Goal: Task Accomplishment & Management: Manage account settings

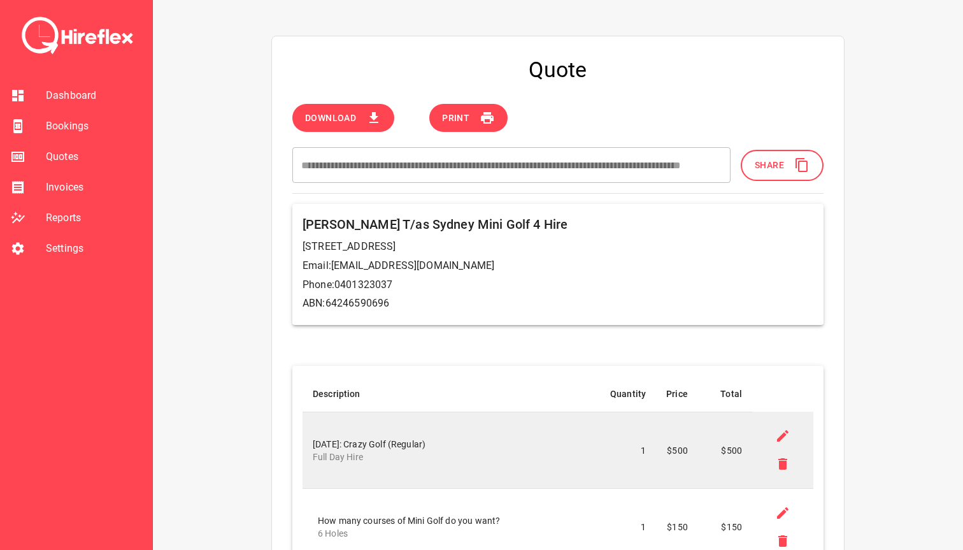
click at [83, 125] on span "Bookings" at bounding box center [94, 125] width 96 height 15
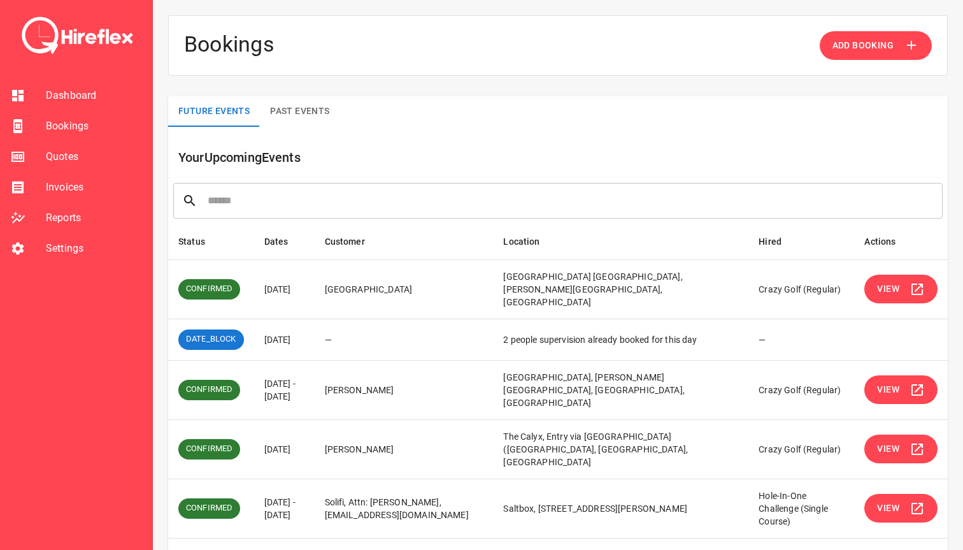
click at [908, 282] on button "View" at bounding box center [900, 289] width 73 height 29
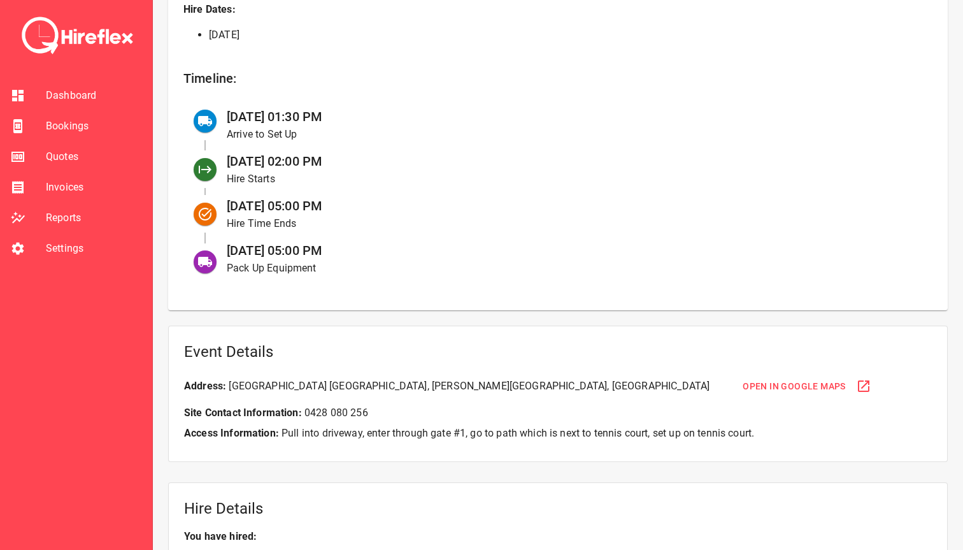
scroll to position [548, 0]
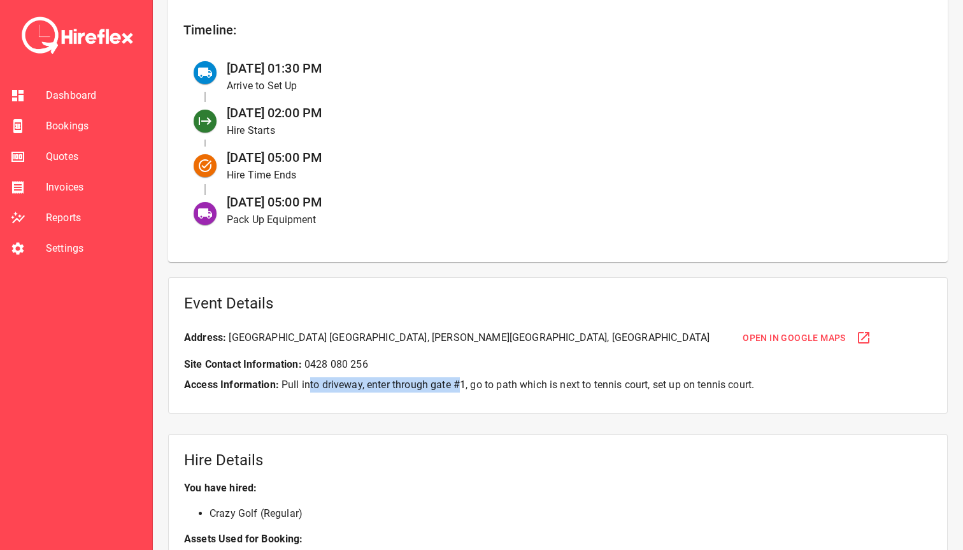
drag, startPoint x: 308, startPoint y: 387, endPoint x: 460, endPoint y: 387, distance: 152.2
click at [460, 387] on p "Access Information: Pull into driveway, enter through gate #1, go to path which…" at bounding box center [558, 384] width 748 height 15
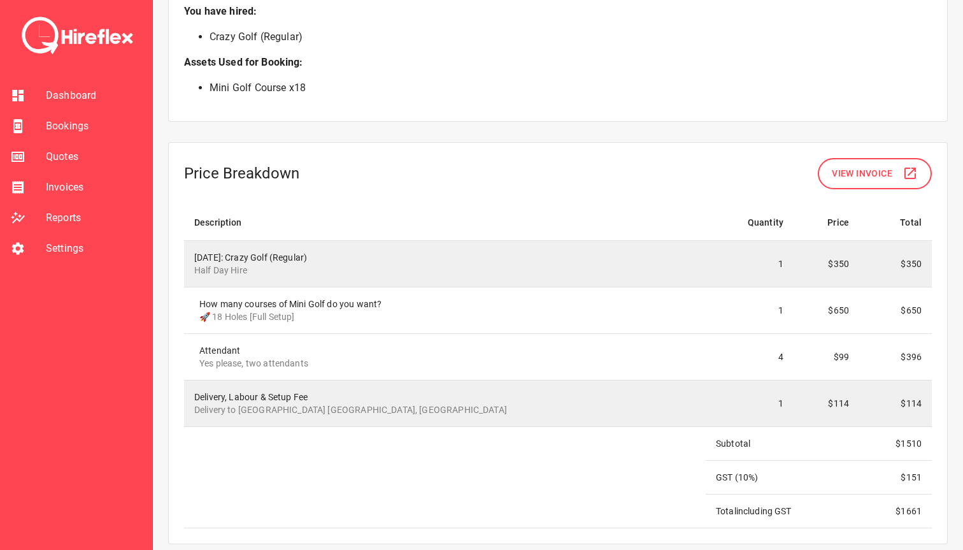
scroll to position [1035, 0]
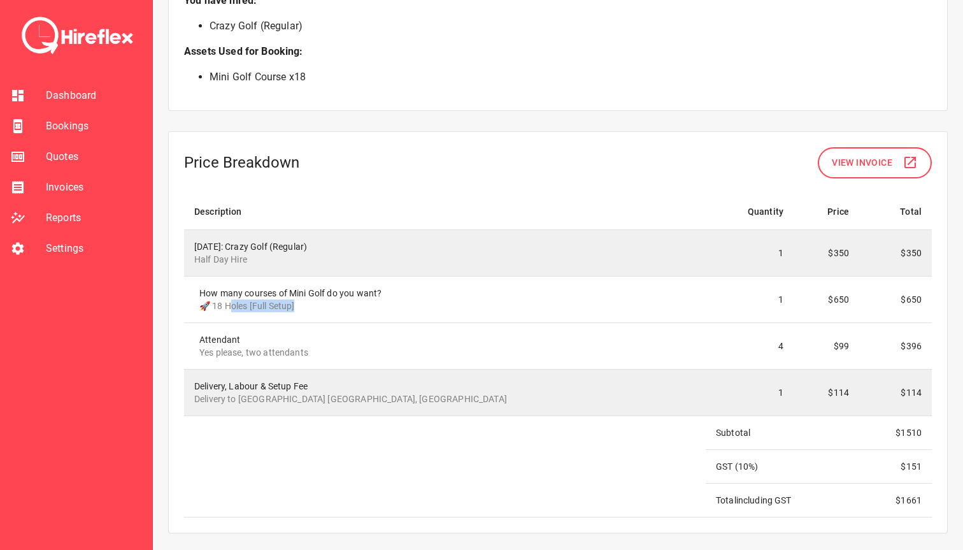
drag, startPoint x: 230, startPoint y: 304, endPoint x: 404, endPoint y: 306, distance: 174.5
click at [404, 306] on p "🚀 18 Holes [Full Setup]" at bounding box center [447, 305] width 496 height 13
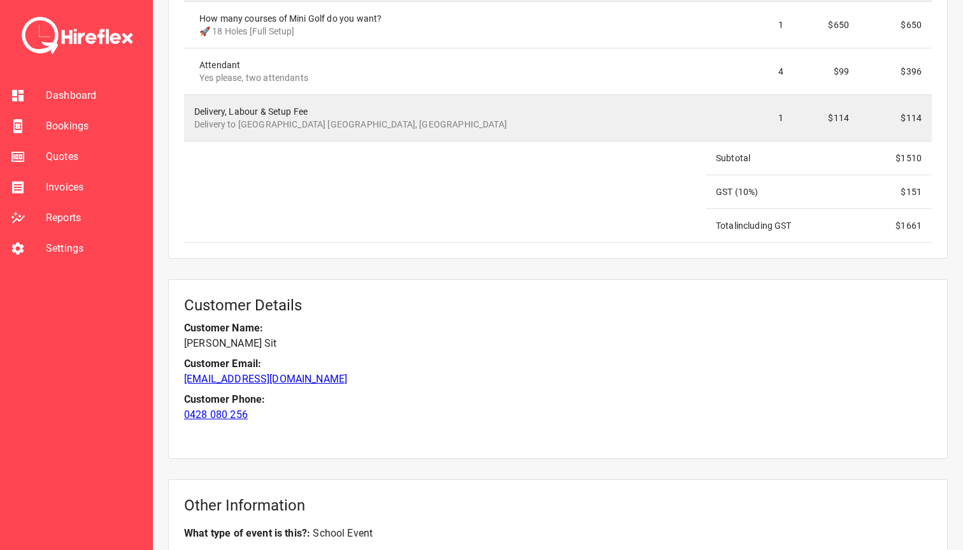
scroll to position [1439, 0]
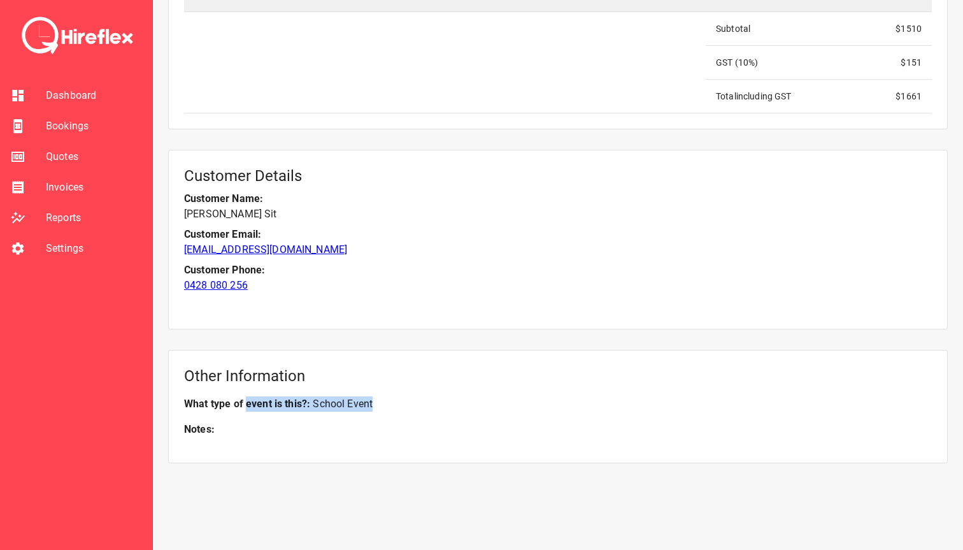
drag, startPoint x: 248, startPoint y: 401, endPoint x: 413, endPoint y: 404, distance: 165.6
click at [413, 404] on p "What type of event is this? : School Event" at bounding box center [558, 403] width 748 height 15
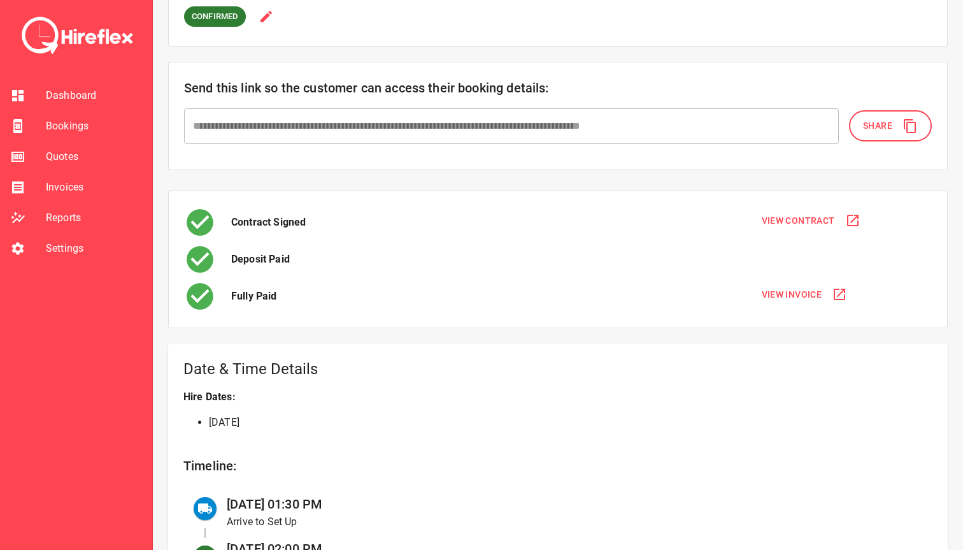
scroll to position [0, 0]
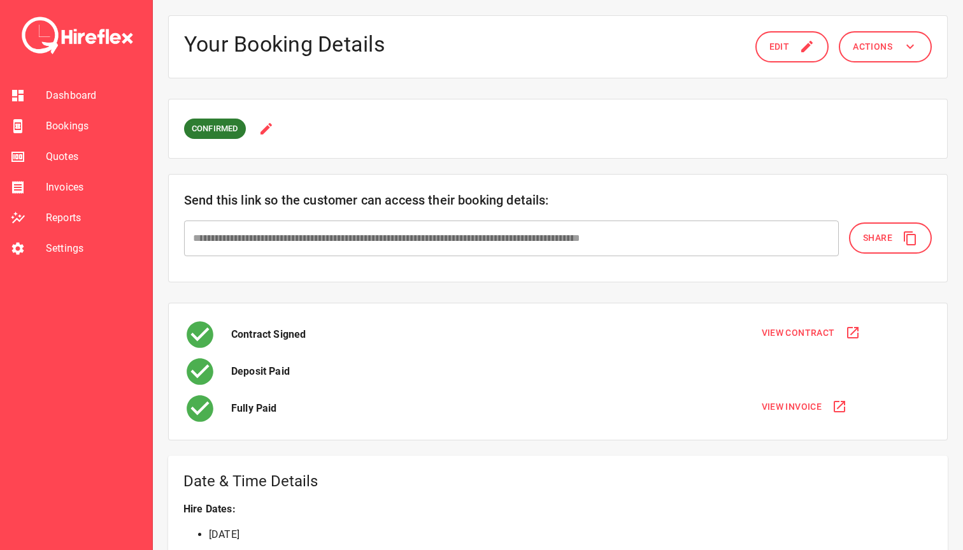
click at [71, 125] on span "Bookings" at bounding box center [94, 125] width 96 height 15
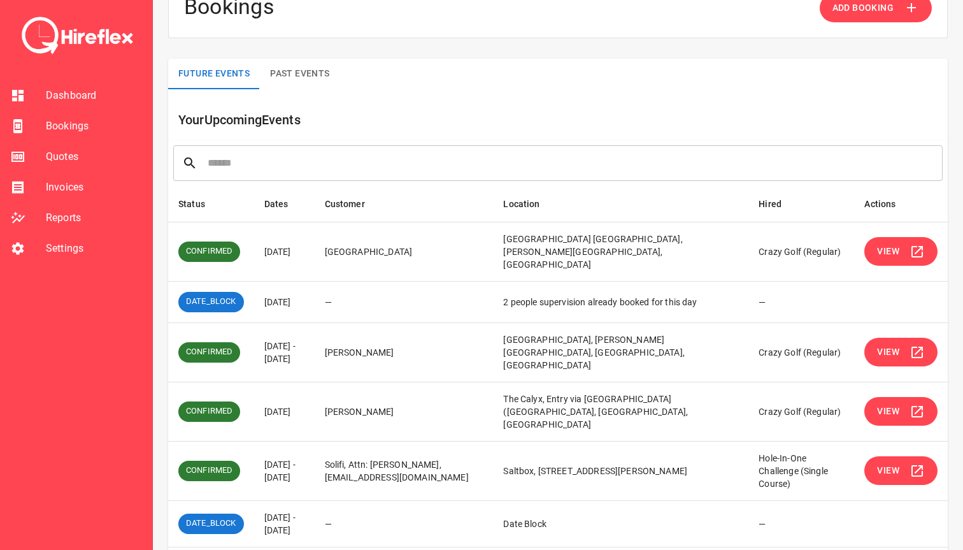
scroll to position [40, 0]
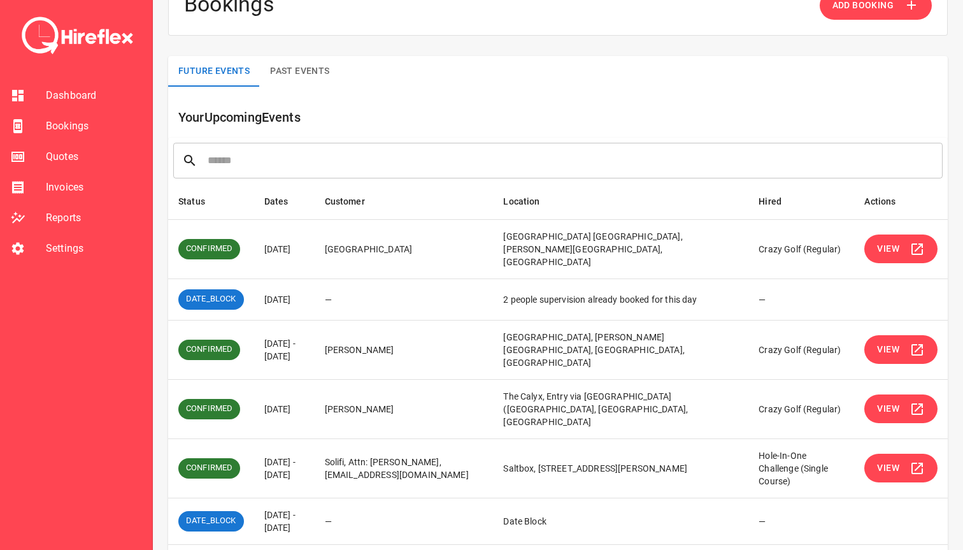
click at [883, 341] on span "View" at bounding box center [888, 349] width 22 height 16
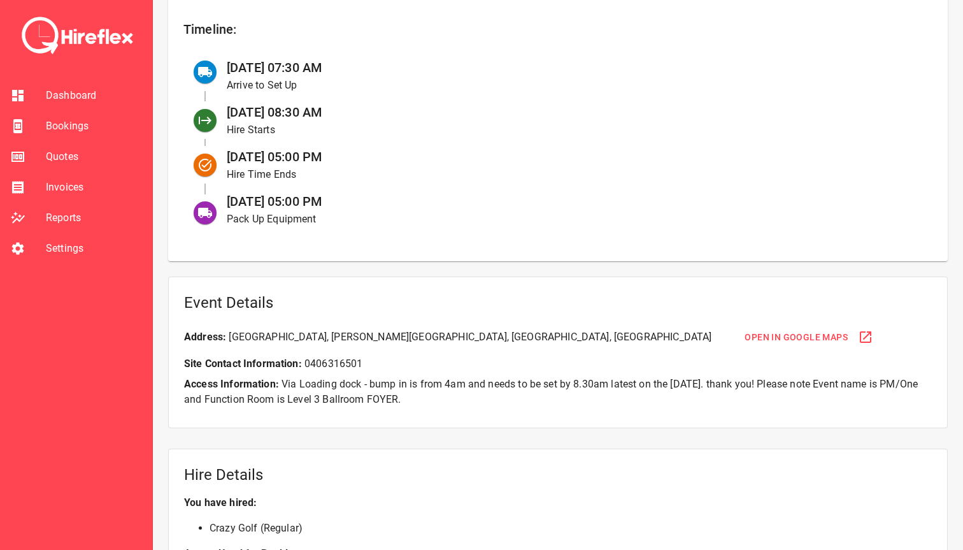
scroll to position [645, 0]
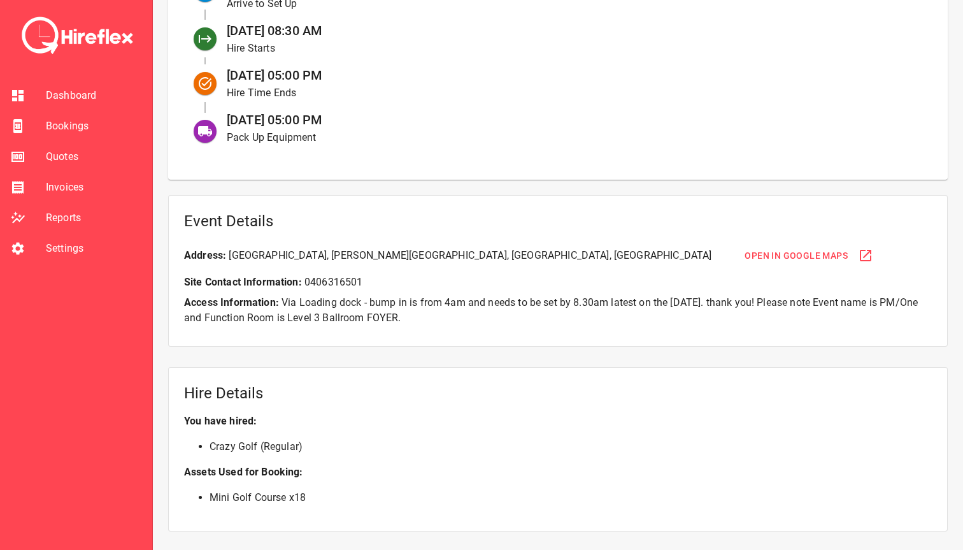
drag, startPoint x: 352, startPoint y: 298, endPoint x: 497, endPoint y: 334, distance: 149.5
click at [499, 334] on div "Event Details Address: [GEOGRAPHIC_DATA][PERSON_NAME] Open in Google Maps Site …" at bounding box center [558, 271] width 780 height 152
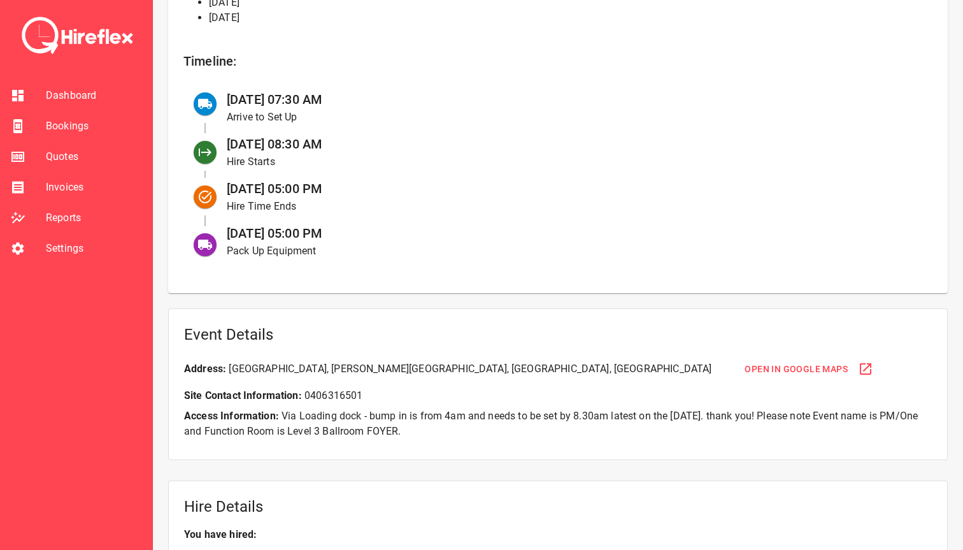
scroll to position [459, 0]
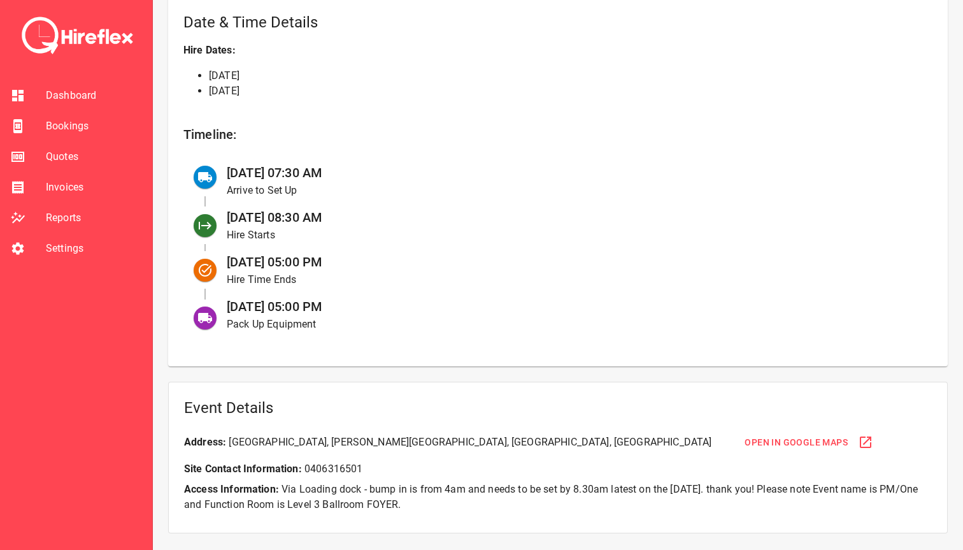
click at [355, 194] on p "Arrive to Set Up" at bounding box center [569, 190] width 685 height 15
drag, startPoint x: 227, startPoint y: 167, endPoint x: 386, endPoint y: 176, distance: 159.5
click at [387, 176] on div "[DATE] 07:30 AM Arrive to Set Up" at bounding box center [570, 181] width 706 height 45
click at [386, 176] on div "[DATE] 07:30 AM Arrive to Set Up" at bounding box center [570, 181] width 706 height 45
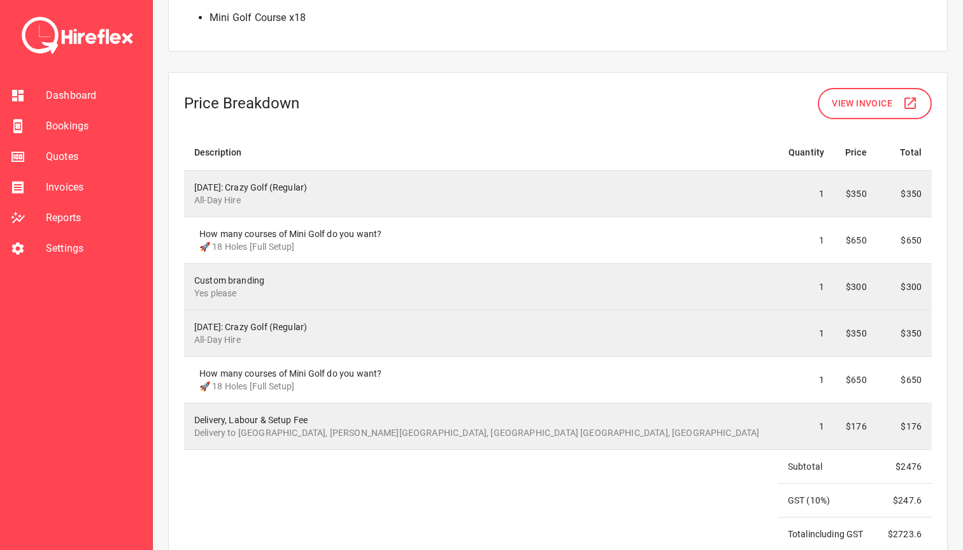
scroll to position [1127, 0]
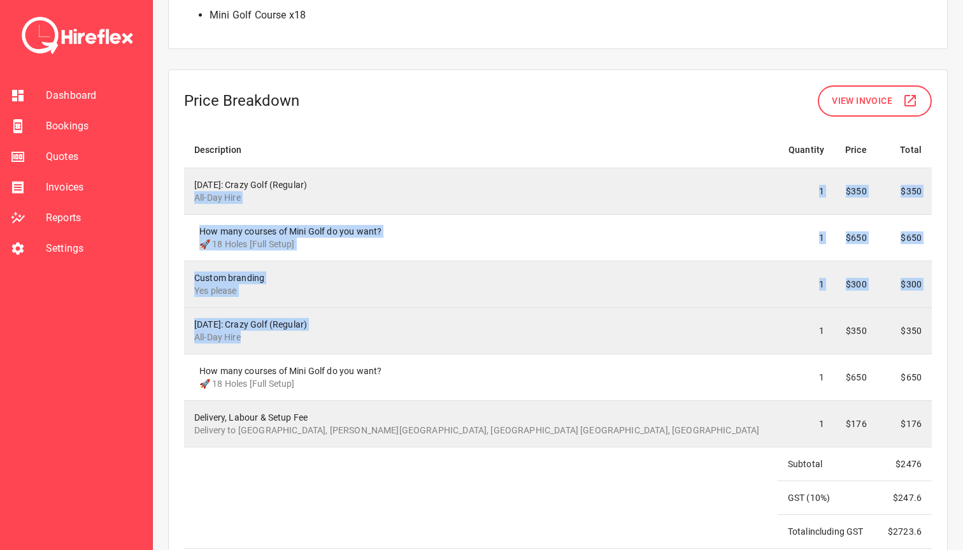
drag, startPoint x: 194, startPoint y: 193, endPoint x: 355, endPoint y: 337, distance: 216.1
click at [355, 337] on tbody "[DATE]: Crazy Golf (Regular) All-Day Hire 1 $350 $350 How many courses of Mini …" at bounding box center [558, 358] width 748 height 380
click at [355, 337] on p "All-Day Hire" at bounding box center [480, 337] width 573 height 13
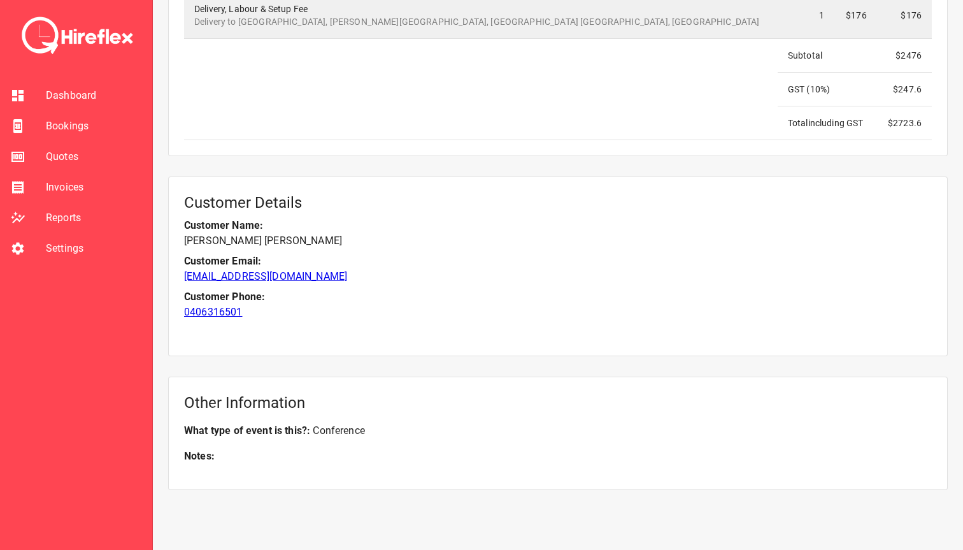
scroll to position [1562, 0]
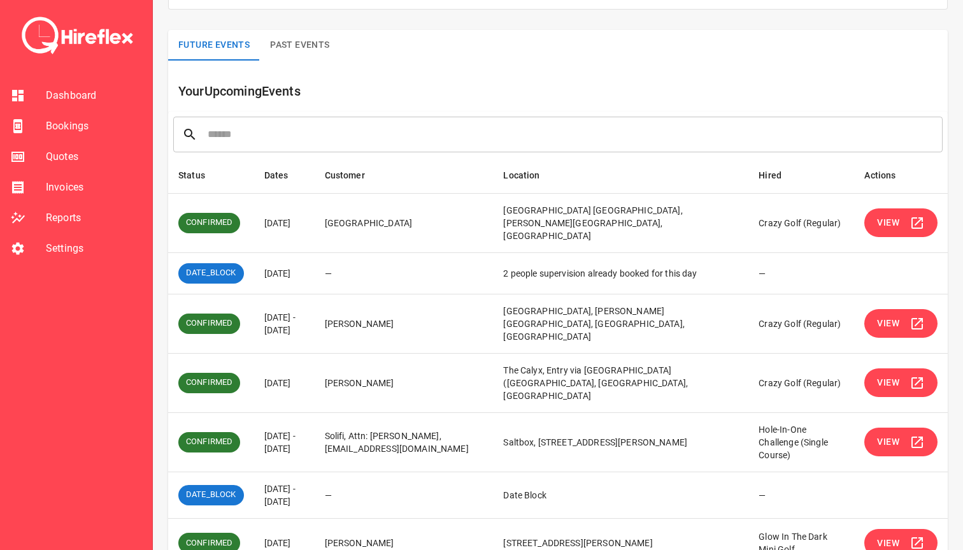
scroll to position [146, 0]
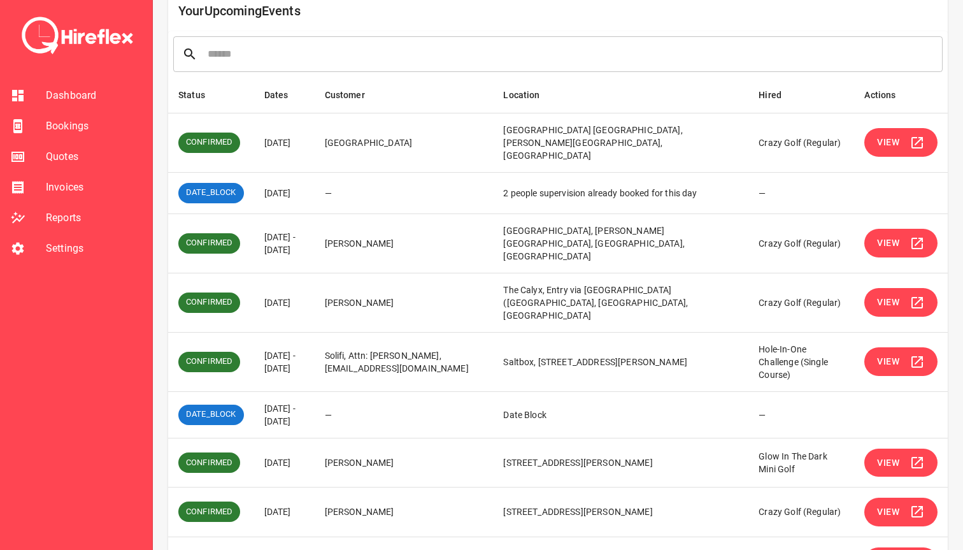
click at [907, 288] on button "View" at bounding box center [900, 302] width 73 height 29
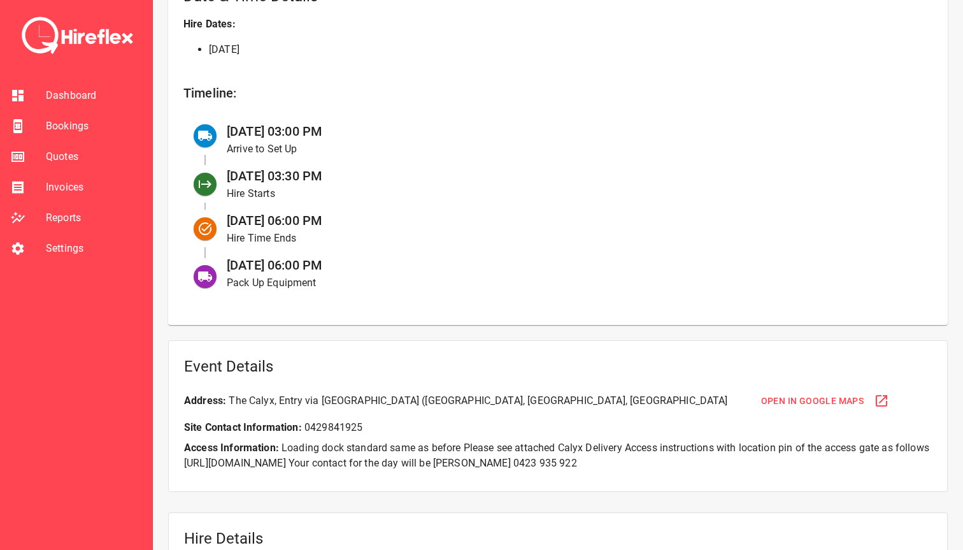
scroll to position [441, 0]
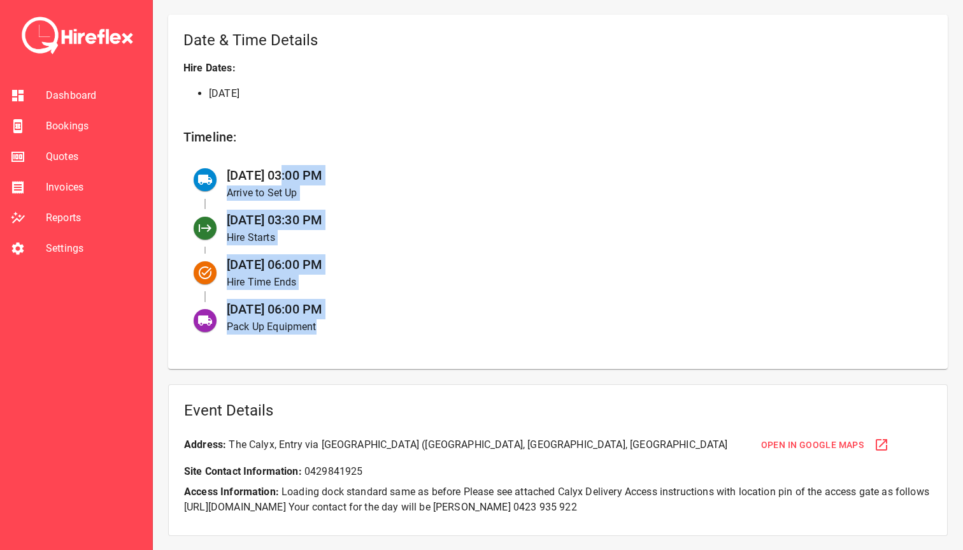
drag, startPoint x: 281, startPoint y: 169, endPoint x: 408, endPoint y: 320, distance: 197.1
click at [408, 320] on ul "[DATE] 03:00 PM Arrive to Set Up [DATE] 03:30 PM Hire Starts [DATE] 06:00 PM Hi…" at bounding box center [557, 250] width 749 height 186
click at [408, 320] on p "Pack Up Equipment" at bounding box center [569, 326] width 685 height 15
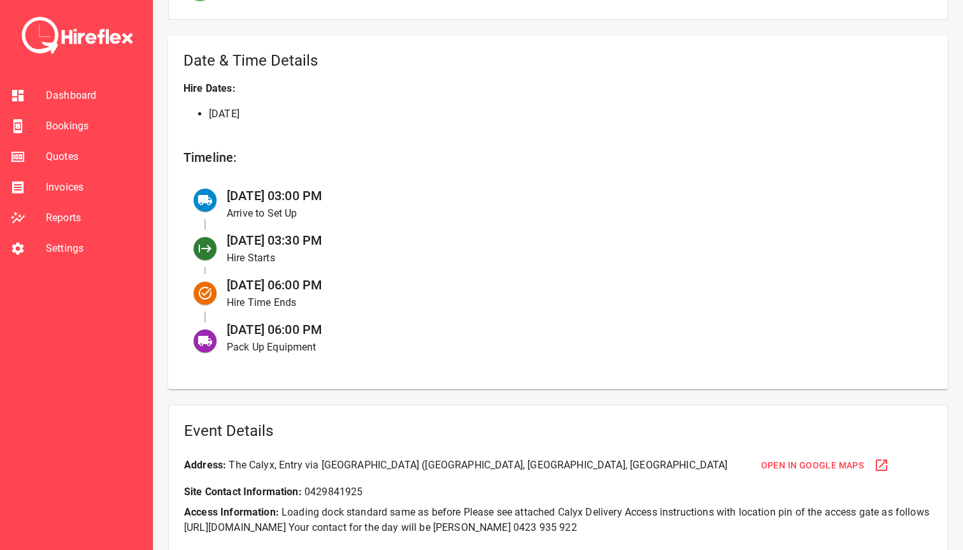
scroll to position [418, 0]
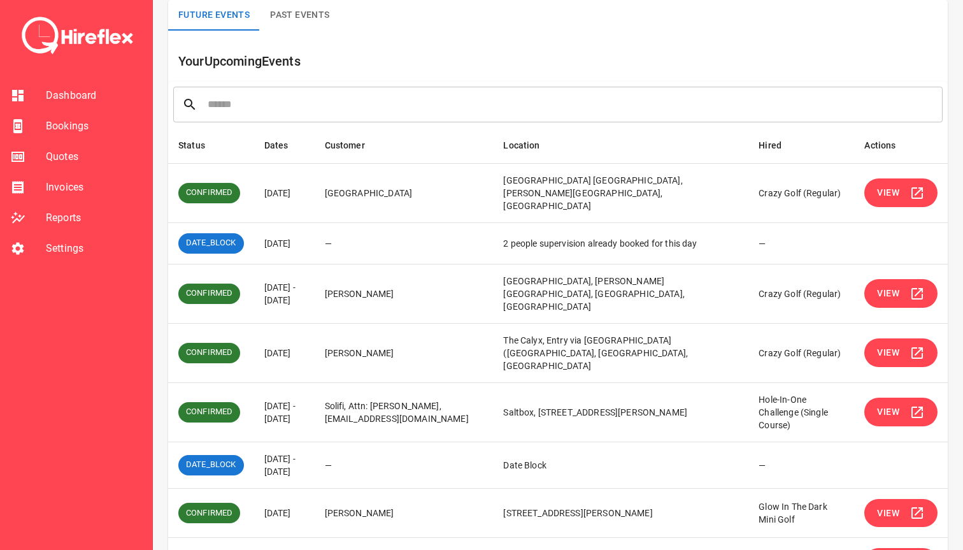
scroll to position [97, 0]
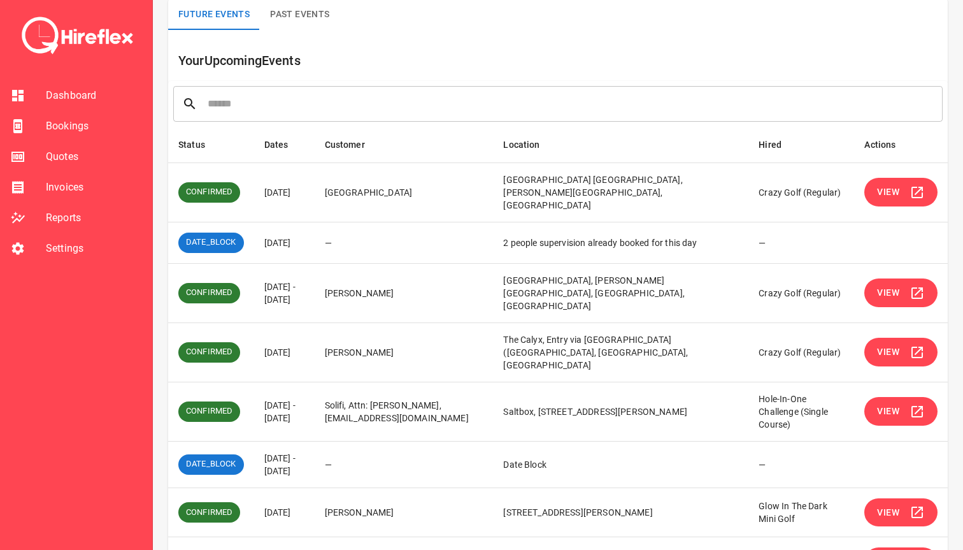
click at [881, 403] on span "View" at bounding box center [888, 411] width 22 height 16
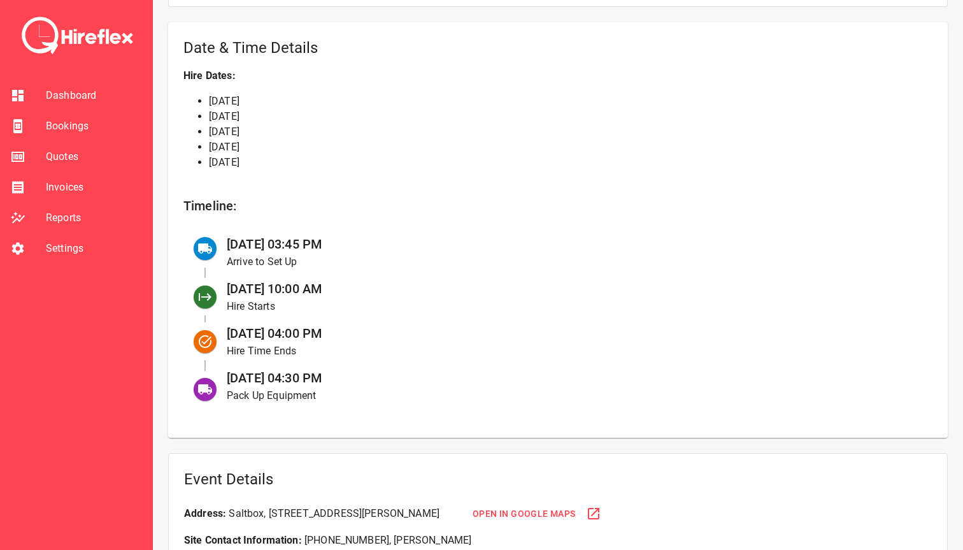
scroll to position [687, 0]
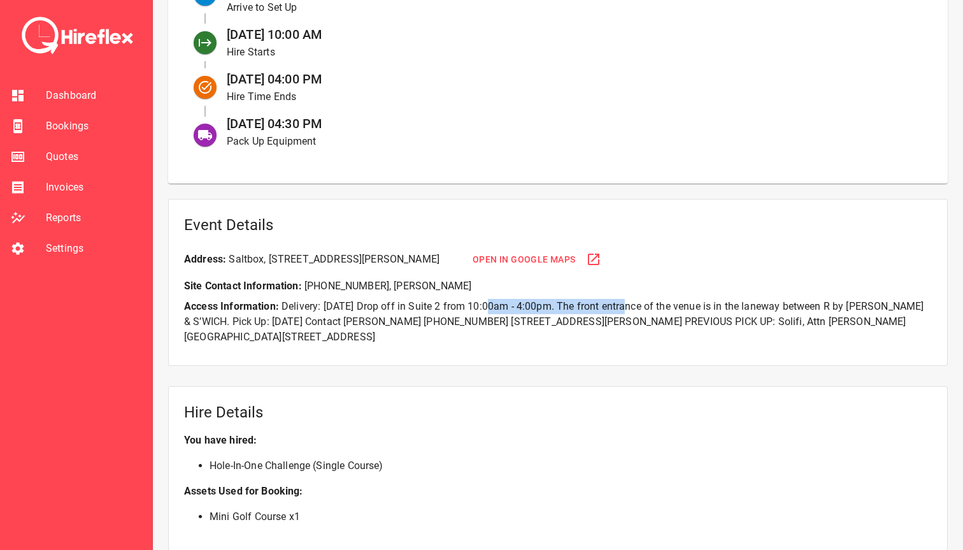
drag, startPoint x: 500, startPoint y: 306, endPoint x: 641, endPoint y: 306, distance: 140.8
click at [641, 306] on p "Access Information: Delivery: [DATE] Drop off in Suite 2 from 10:00am - 4:00pm.…" at bounding box center [558, 322] width 748 height 46
drag, startPoint x: 469, startPoint y: 307, endPoint x: 678, endPoint y: 306, distance: 208.9
click at [678, 306] on p "Access Information: Delivery: [DATE] Drop off in Suite 2 from 10:00am - 4:00pm.…" at bounding box center [558, 322] width 748 height 46
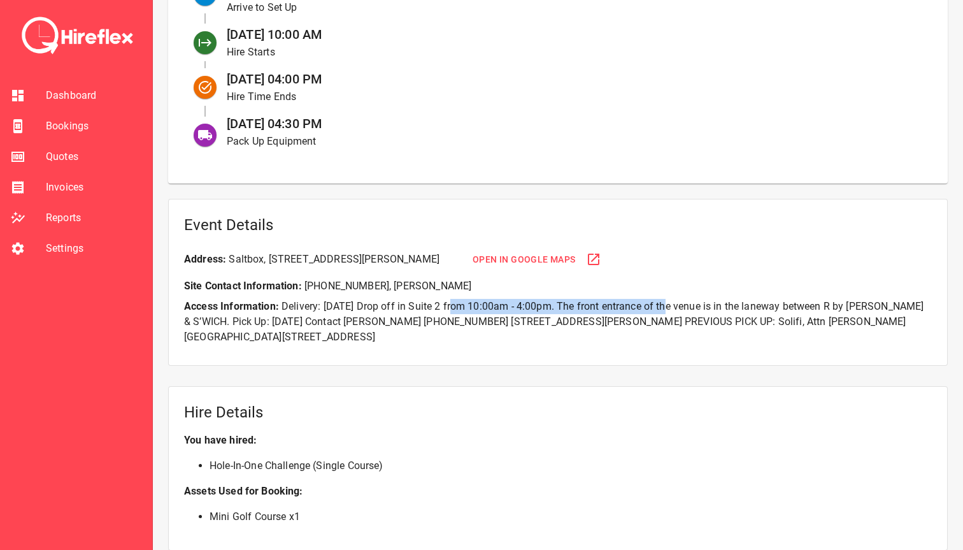
click at [678, 306] on p "Access Information: Delivery: [DATE] Drop off in Suite 2 from 10:00am - 4:00pm.…" at bounding box center [558, 322] width 748 height 46
drag, startPoint x: 507, startPoint y: 308, endPoint x: 666, endPoint y: 307, distance: 158.6
click at [667, 308] on p "Access Information: Delivery: [DATE] Drop off in Suite 2 from 10:00am - 4:00pm.…" at bounding box center [558, 322] width 748 height 46
click at [666, 307] on p "Access Information: Delivery: [DATE] Drop off in Suite 2 from 10:00am - 4:00pm.…" at bounding box center [558, 322] width 748 height 46
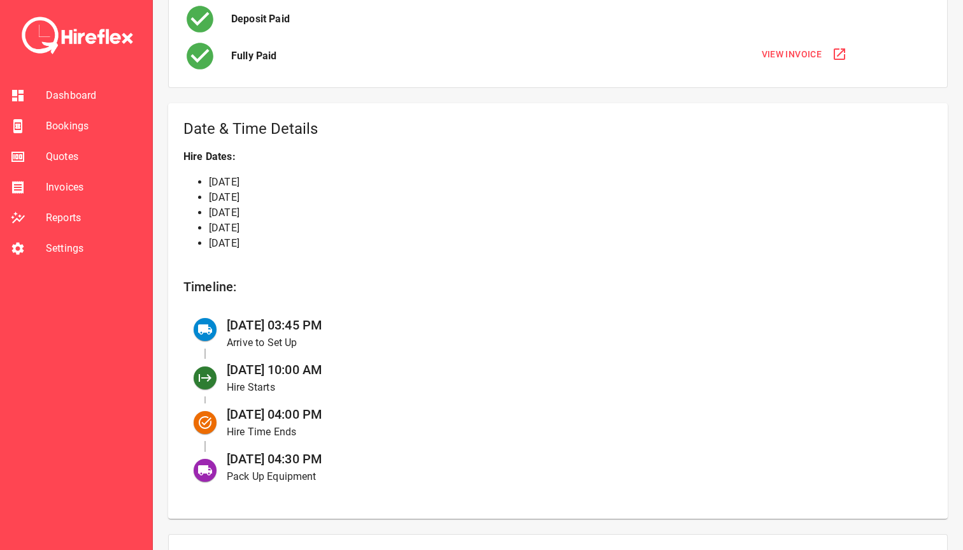
scroll to position [353, 0]
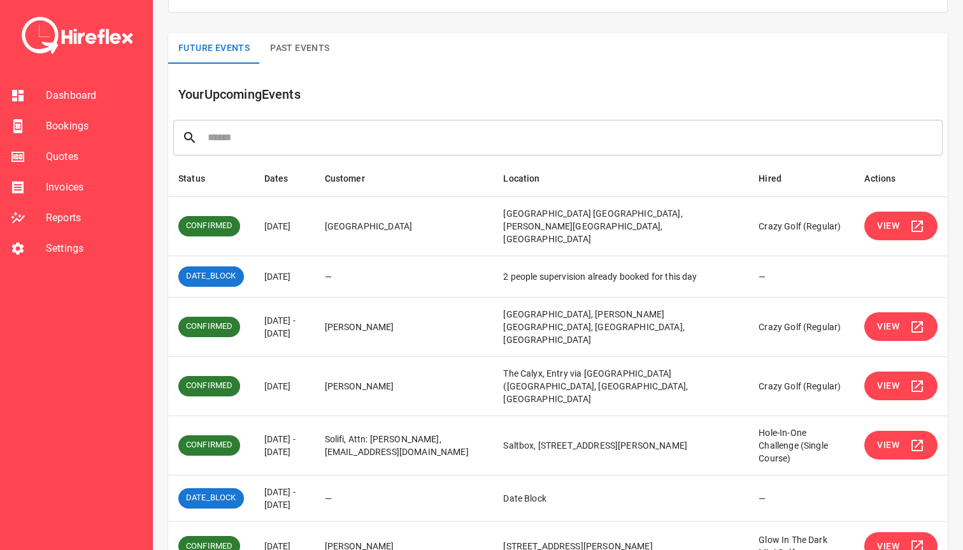
scroll to position [66, 0]
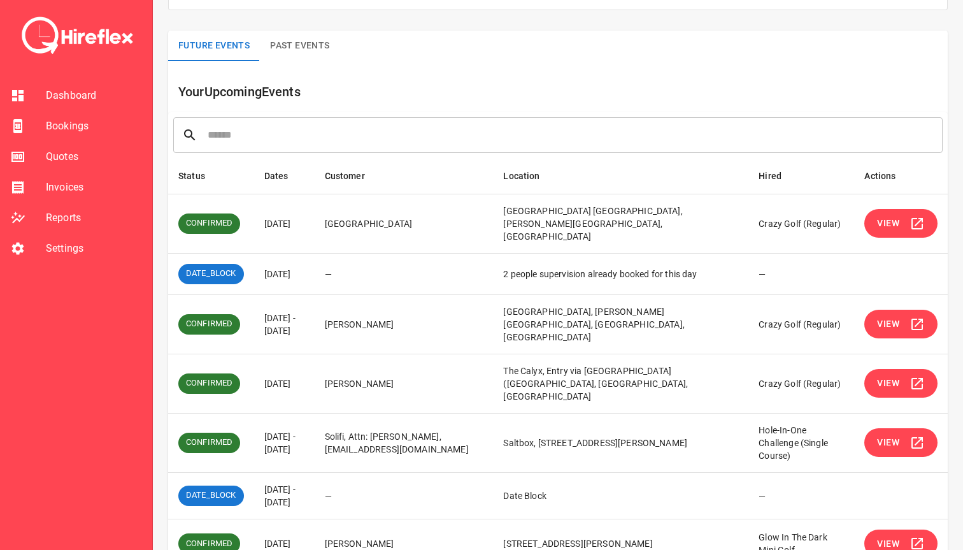
click at [878, 375] on span "View" at bounding box center [888, 383] width 22 height 16
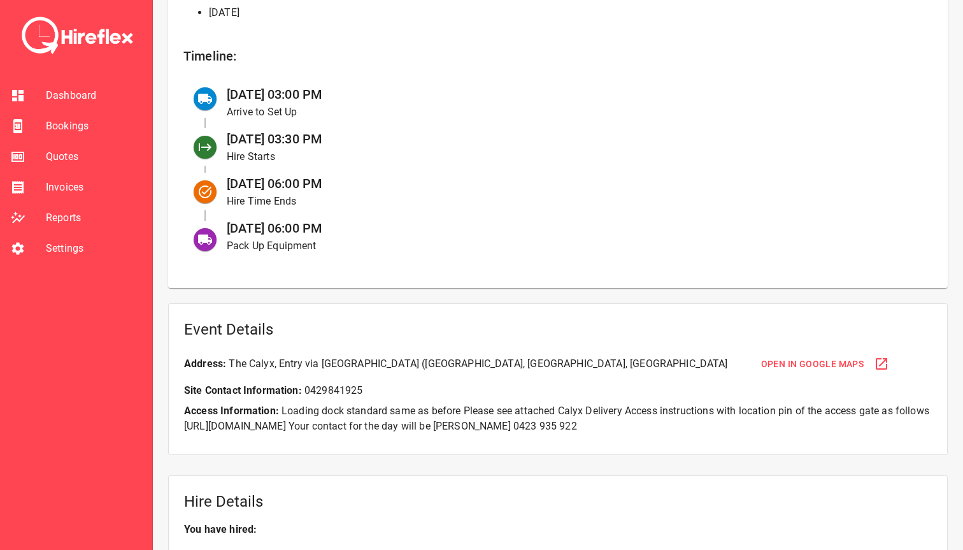
scroll to position [509, 0]
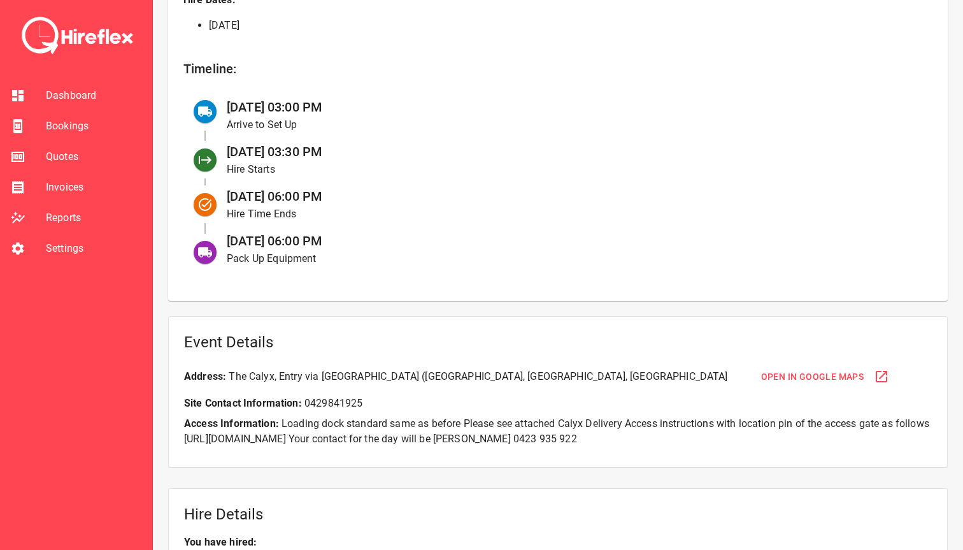
drag, startPoint x: 227, startPoint y: 106, endPoint x: 430, endPoint y: 105, distance: 203.2
click at [430, 106] on div "[DATE] 03:00 PM Arrive to Set Up" at bounding box center [570, 115] width 706 height 45
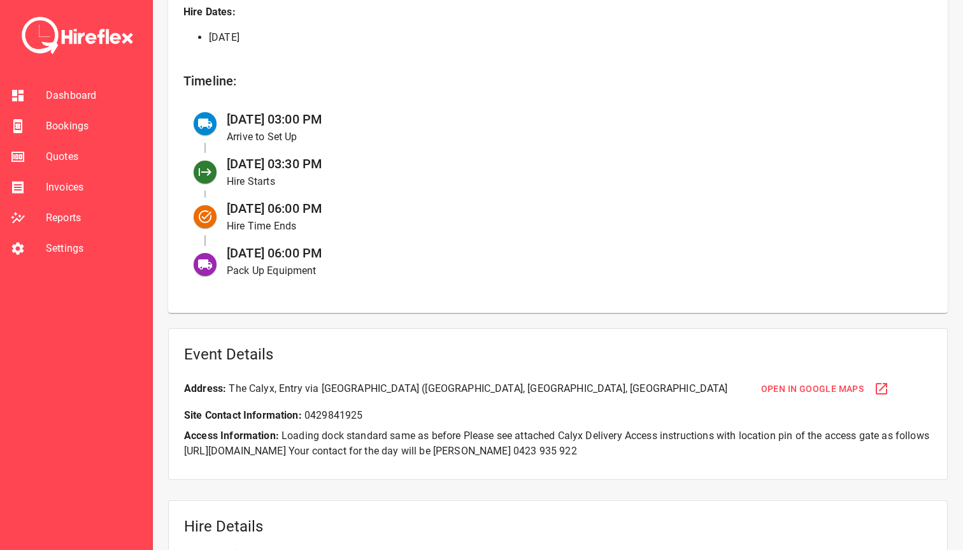
scroll to position [496, 0]
click at [429, 108] on div "[DATE] 03:00 PM Arrive to Set Up" at bounding box center [570, 128] width 706 height 45
drag, startPoint x: 264, startPoint y: 115, endPoint x: 350, endPoint y: 115, distance: 86.0
click at [350, 115] on div "[DATE] 03:00 PM Arrive to Set Up" at bounding box center [570, 128] width 706 height 45
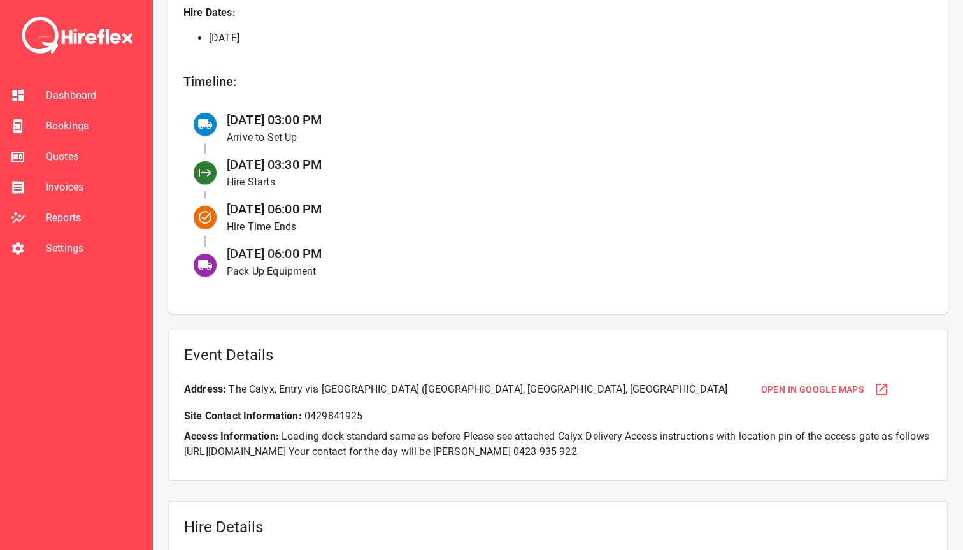
drag, startPoint x: 222, startPoint y: 159, endPoint x: 389, endPoint y: 164, distance: 167.0
click at [389, 164] on div "[DATE] 03:30 PM Hire Starts" at bounding box center [570, 172] width 706 height 45
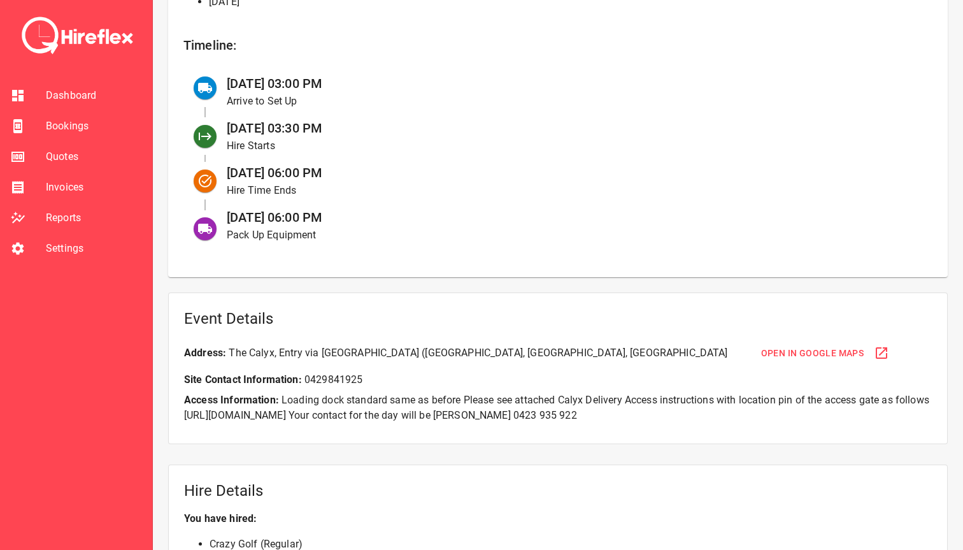
scroll to position [536, 0]
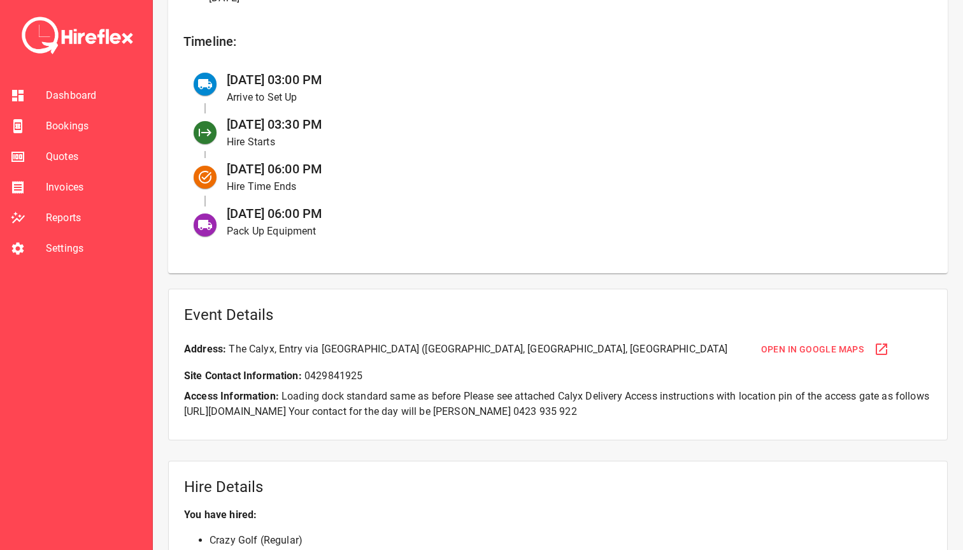
drag, startPoint x: 282, startPoint y: 121, endPoint x: 443, endPoint y: 125, distance: 161.8
click at [443, 125] on div "[DATE] 03:30 PM Hire Starts" at bounding box center [570, 132] width 706 height 45
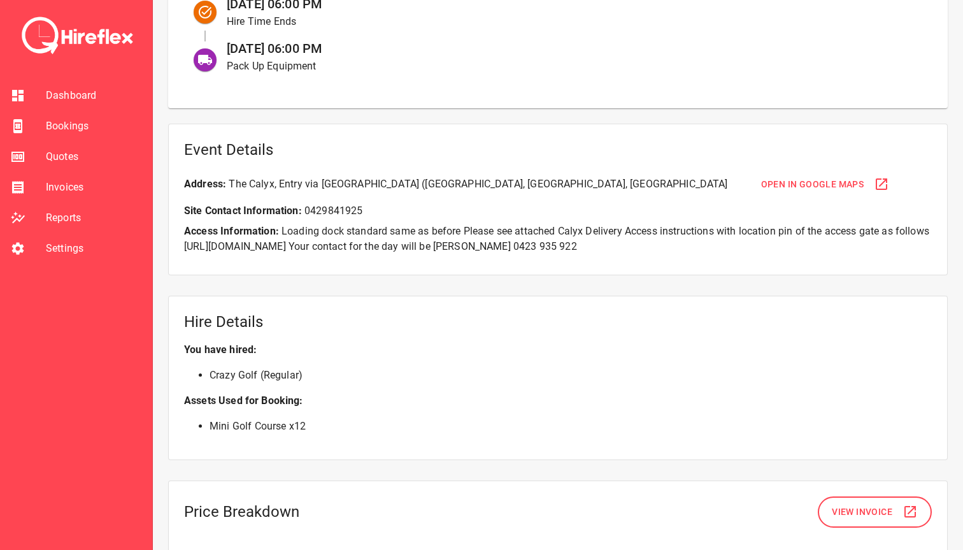
scroll to position [748, 0]
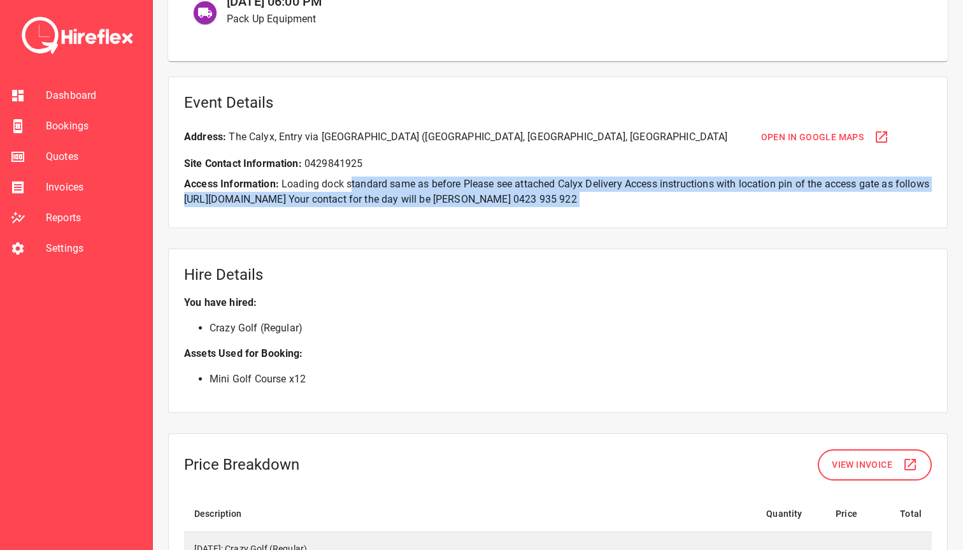
drag, startPoint x: 350, startPoint y: 187, endPoint x: 619, endPoint y: 255, distance: 277.4
click at [619, 255] on div "**********" at bounding box center [558, 230] width 780 height 1927
click at [619, 255] on div "Hire Details You have hired: Crazy Golf (Regular) Assets Used for Booking: Mini…" at bounding box center [558, 330] width 780 height 164
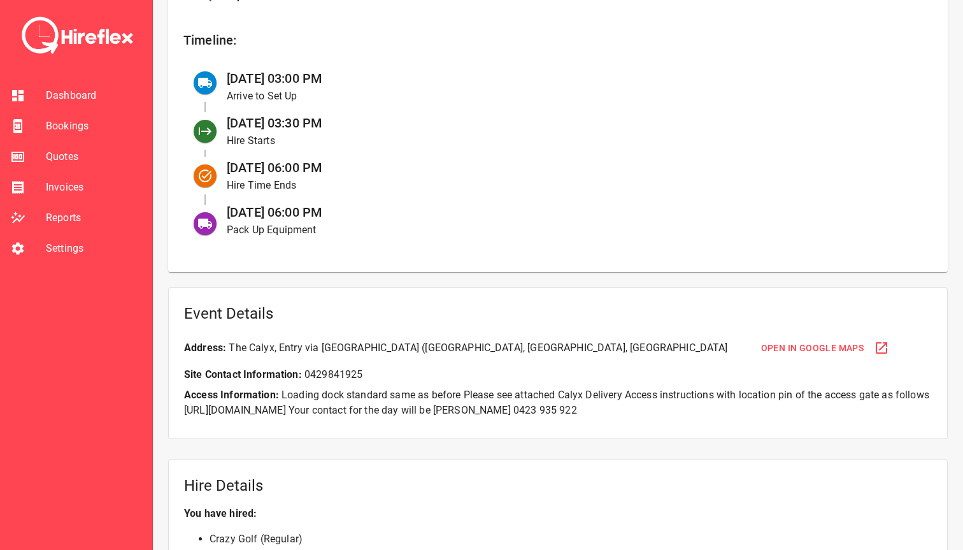
scroll to position [537, 0]
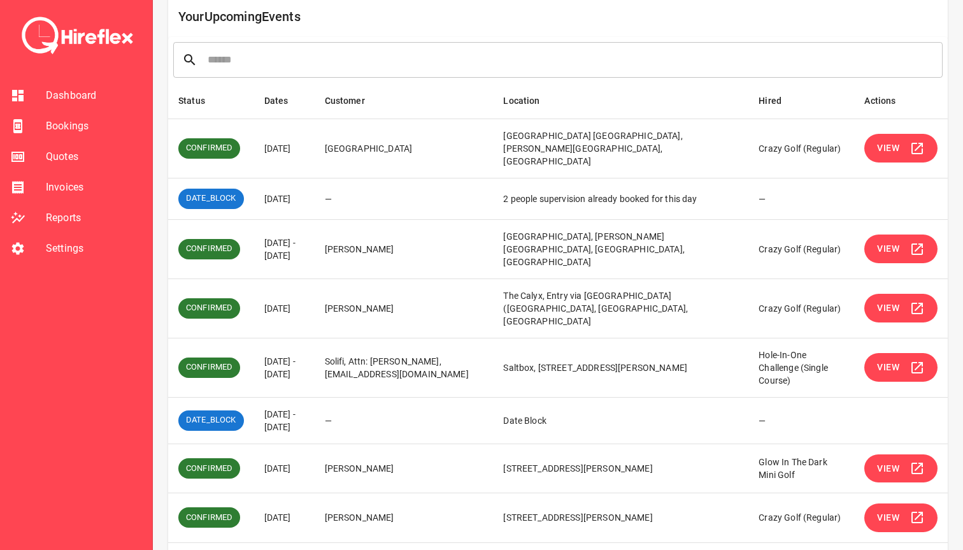
scroll to position [141, 0]
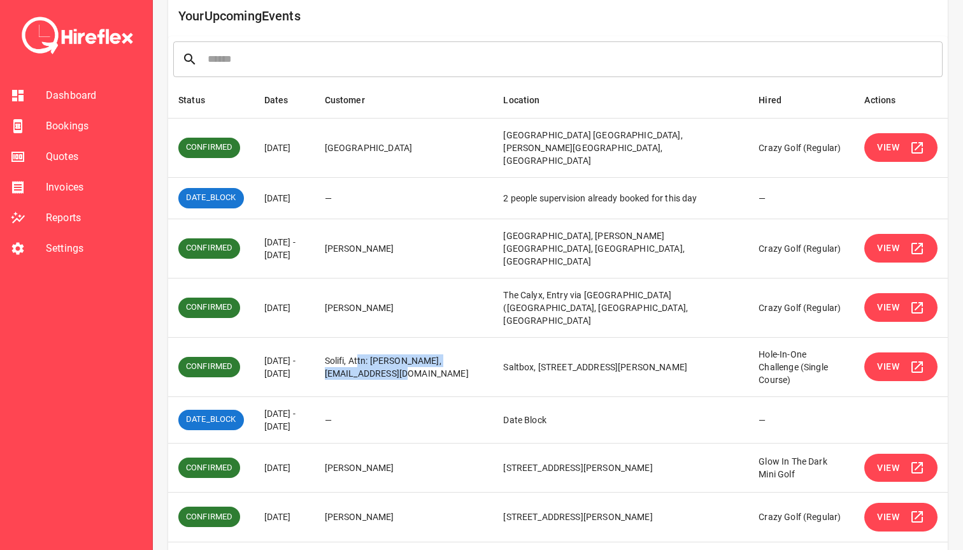
drag, startPoint x: 397, startPoint y: 325, endPoint x: 441, endPoint y: 350, distance: 50.5
click at [441, 350] on td "Solifi, Attn: [PERSON_NAME], [EMAIL_ADDRESS][DOMAIN_NAME]" at bounding box center [404, 366] width 179 height 59
drag, startPoint x: 441, startPoint y: 350, endPoint x: 360, endPoint y: 322, distance: 85.6
click at [360, 337] on td "Solifi, Attn: [PERSON_NAME], [EMAIL_ADDRESS][DOMAIN_NAME]" at bounding box center [404, 366] width 179 height 59
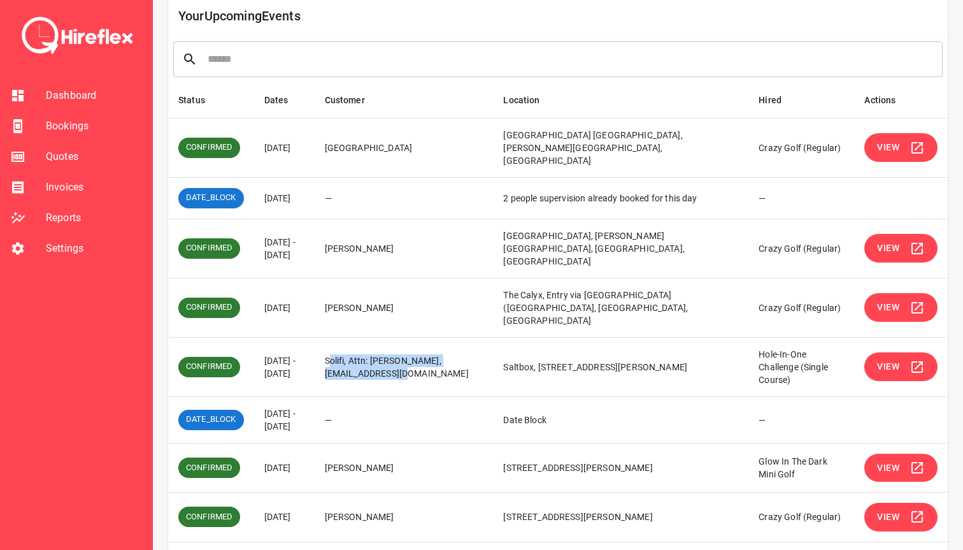
click at [360, 337] on td "Solifi, Attn: [PERSON_NAME], [EMAIL_ADDRESS][DOMAIN_NAME]" at bounding box center [404, 366] width 179 height 59
drag, startPoint x: 355, startPoint y: 322, endPoint x: 441, endPoint y: 339, distance: 88.4
click at [441, 339] on td "Solifi, Attn: [PERSON_NAME], [EMAIL_ADDRESS][DOMAIN_NAME]" at bounding box center [404, 366] width 179 height 59
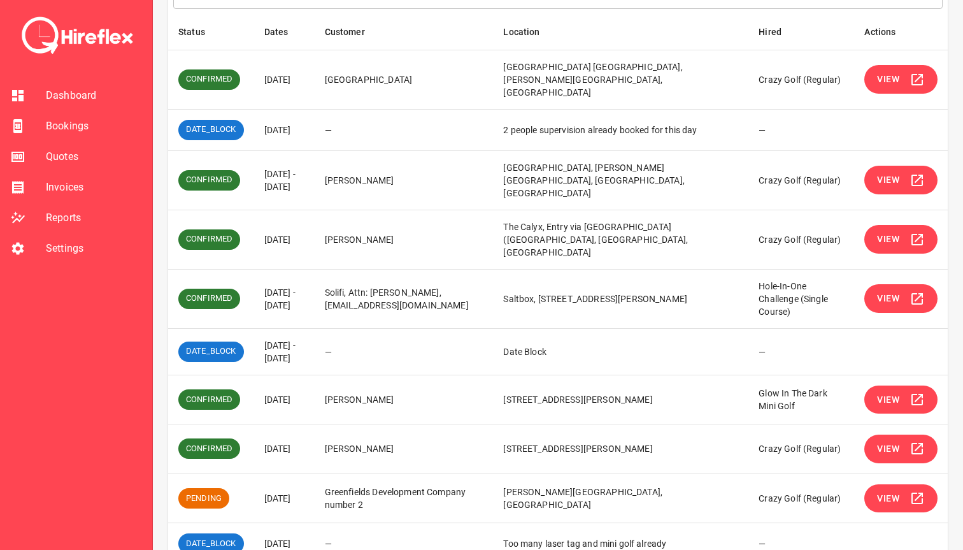
scroll to position [222, 0]
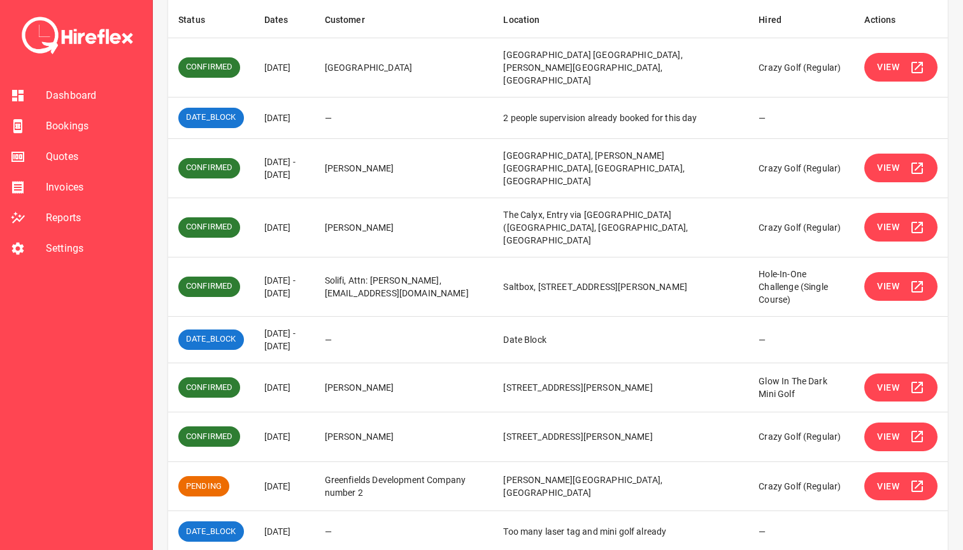
click at [914, 380] on icon "simple table" at bounding box center [917, 387] width 15 height 15
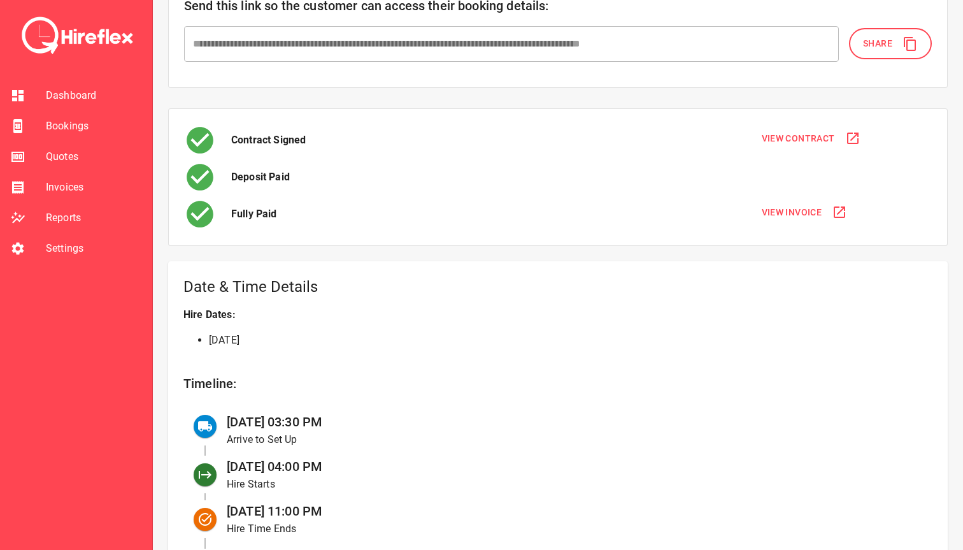
scroll to position [436, 0]
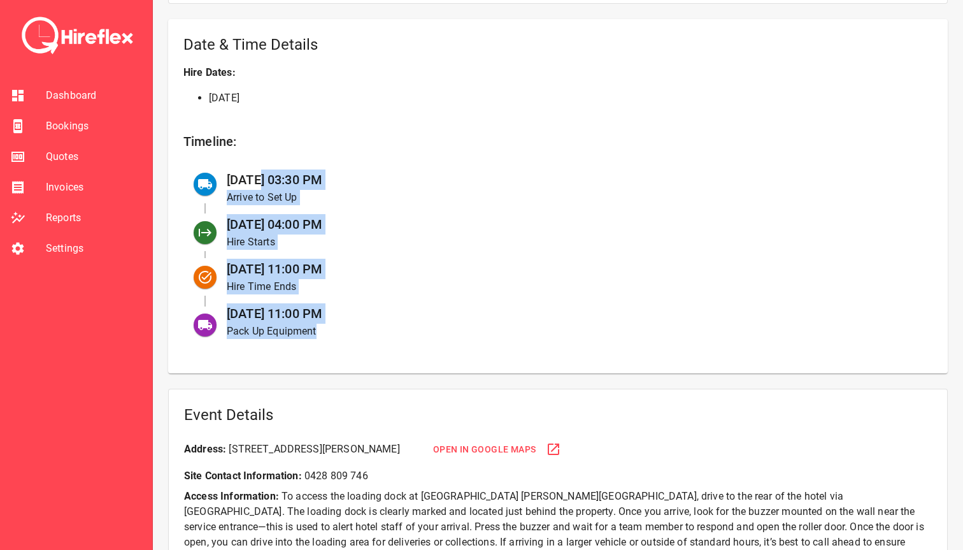
drag, startPoint x: 260, startPoint y: 176, endPoint x: 362, endPoint y: 340, distance: 193.2
click at [362, 340] on ul "[DATE] 03:30 PM Arrive to Set Up [DATE] 04:00 PM Hire Starts [DATE] 11:00 PM Hi…" at bounding box center [557, 255] width 749 height 186
click at [362, 340] on div "[DATE] 11:00 PM Pack Up Equipment" at bounding box center [570, 321] width 706 height 45
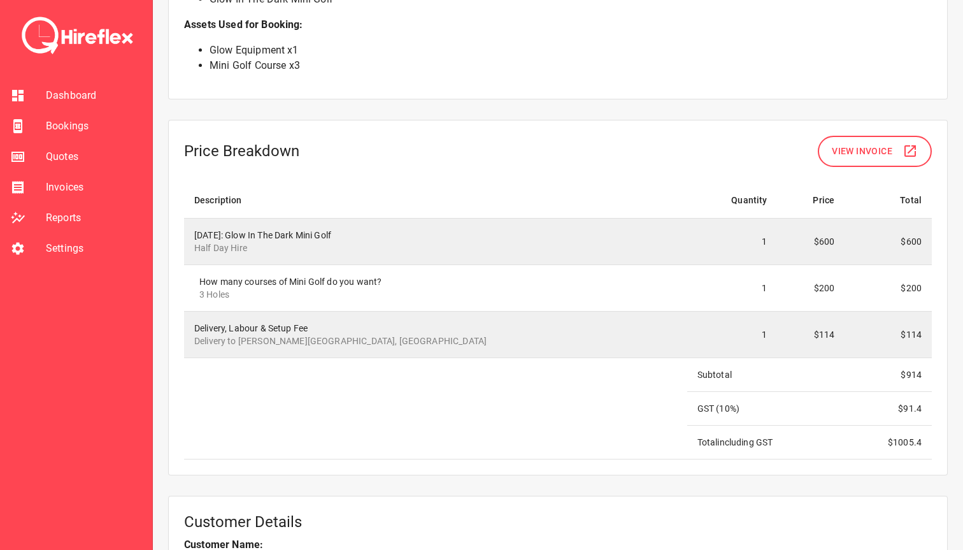
scroll to position [1125, 0]
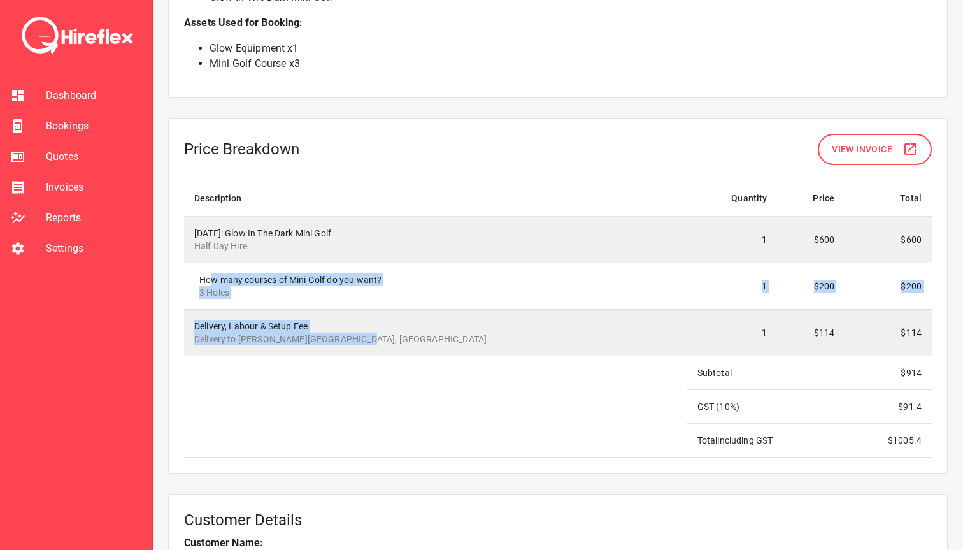
drag, startPoint x: 210, startPoint y: 263, endPoint x: 373, endPoint y: 324, distance: 174.1
click at [373, 324] on tbody "[DATE]: Glow In The Dark Mini Golf Half Day Hire 1 $600 $600 How many courses o…" at bounding box center [558, 336] width 748 height 241
click at [373, 332] on p "Delivery to [PERSON_NAME][GEOGRAPHIC_DATA], [GEOGRAPHIC_DATA]" at bounding box center [435, 338] width 483 height 13
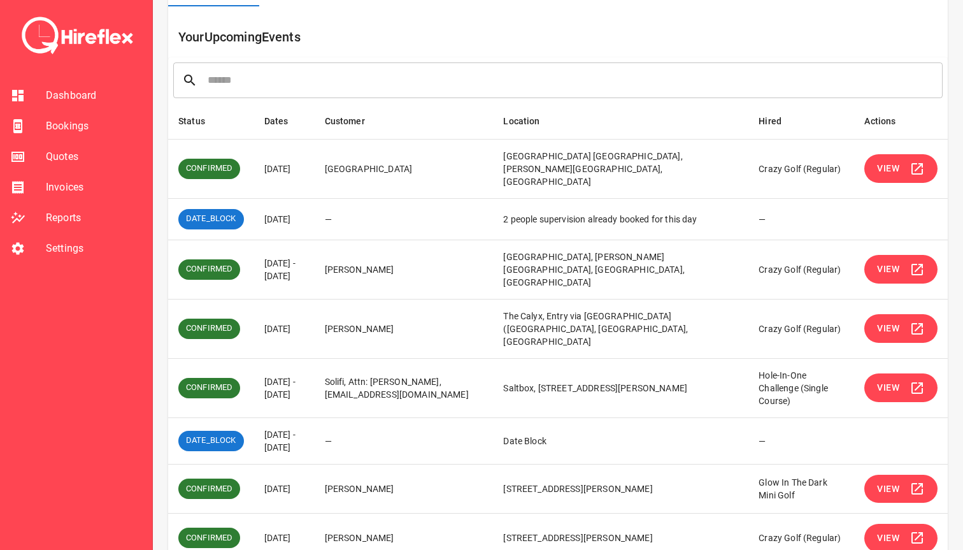
scroll to position [233, 0]
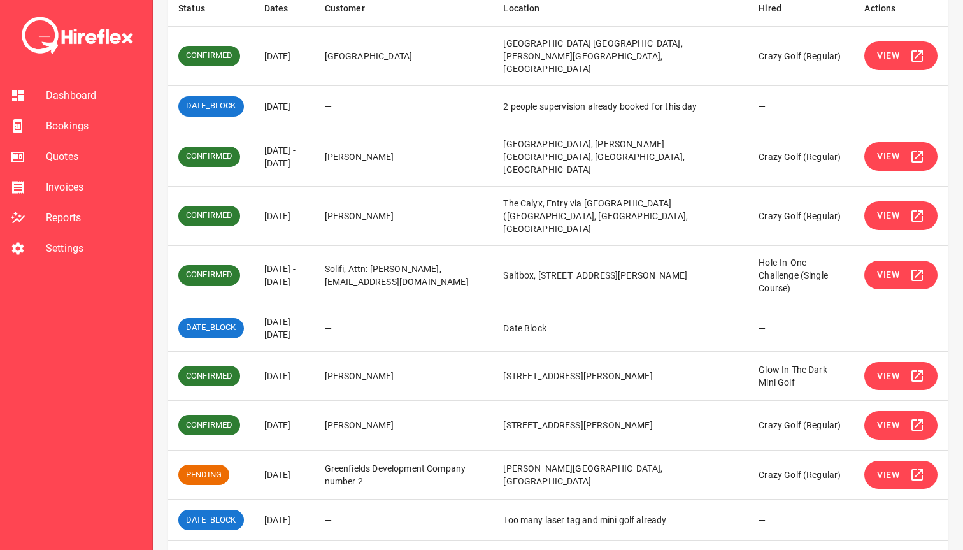
click at [901, 411] on button "View" at bounding box center [900, 425] width 73 height 29
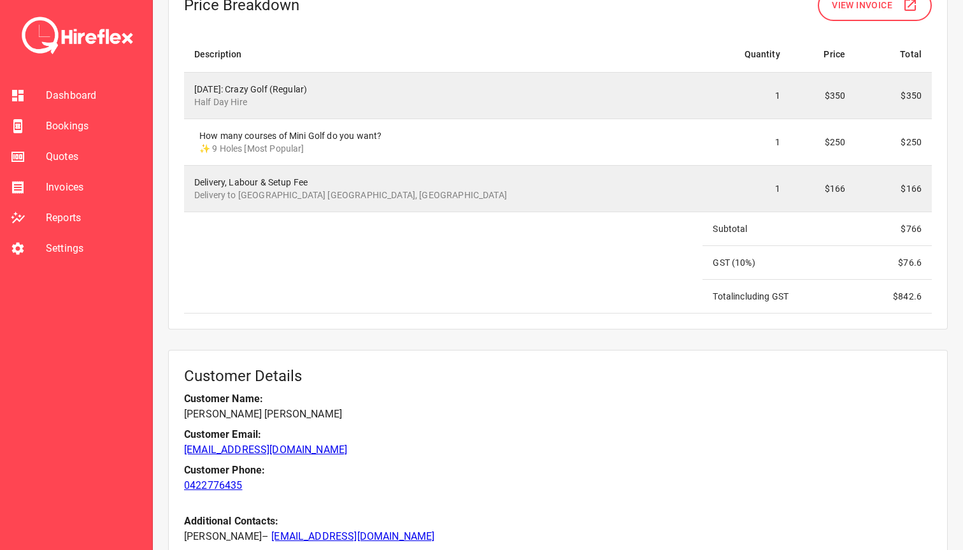
scroll to position [1427, 0]
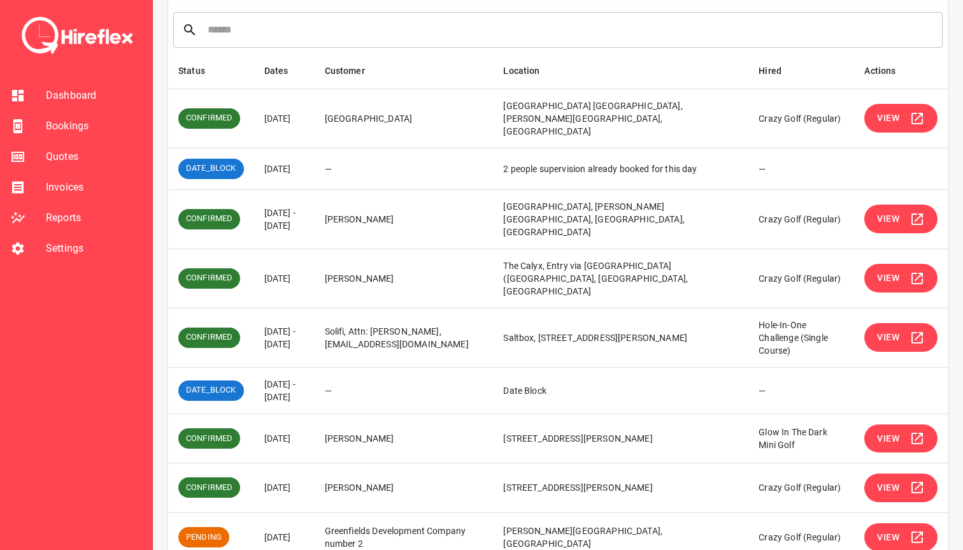
scroll to position [233, 0]
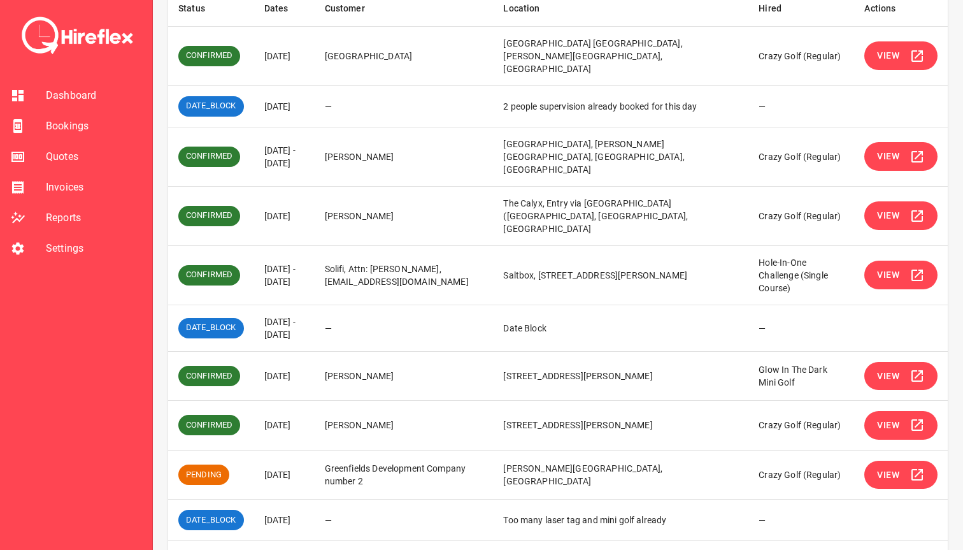
click at [913, 401] on td "View" at bounding box center [901, 426] width 94 height 50
click at [897, 411] on button "View" at bounding box center [900, 425] width 73 height 29
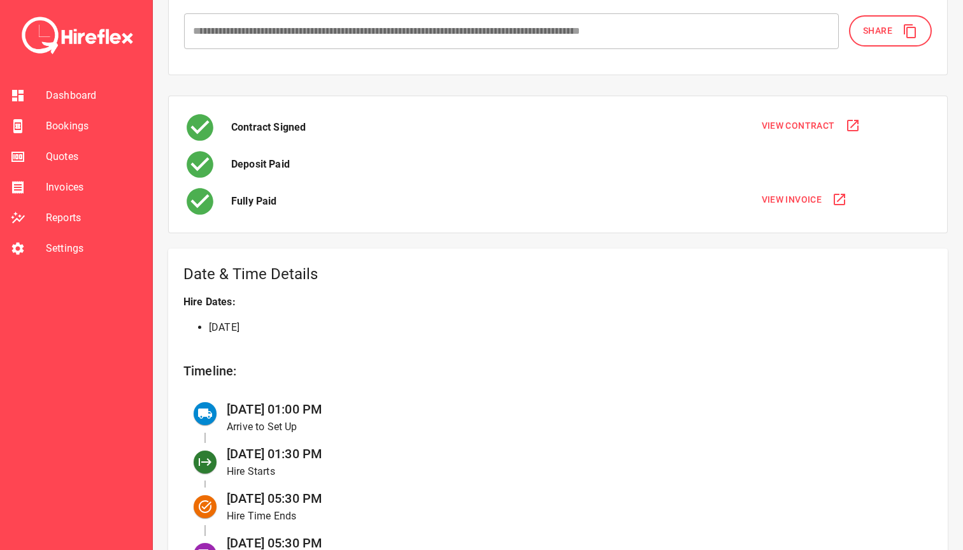
scroll to position [353, 0]
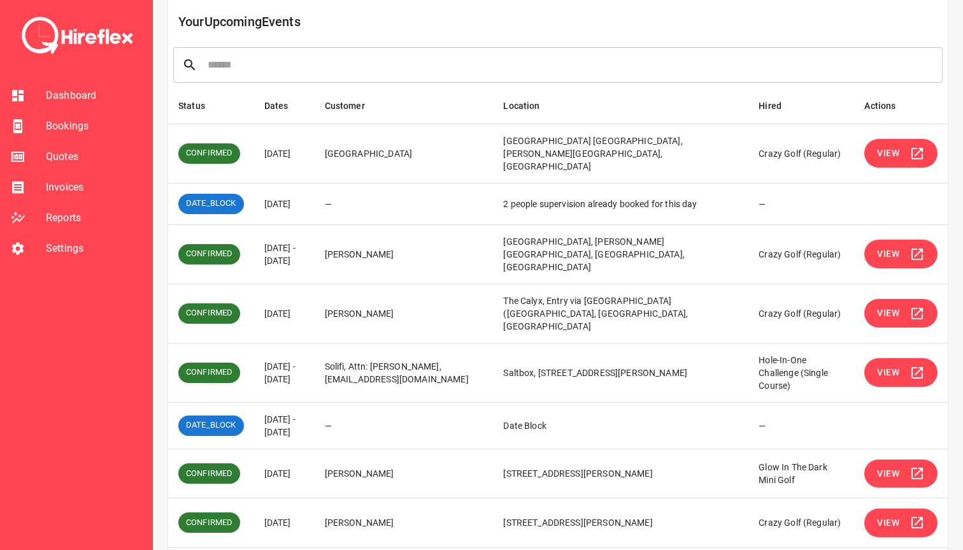
scroll to position [233, 0]
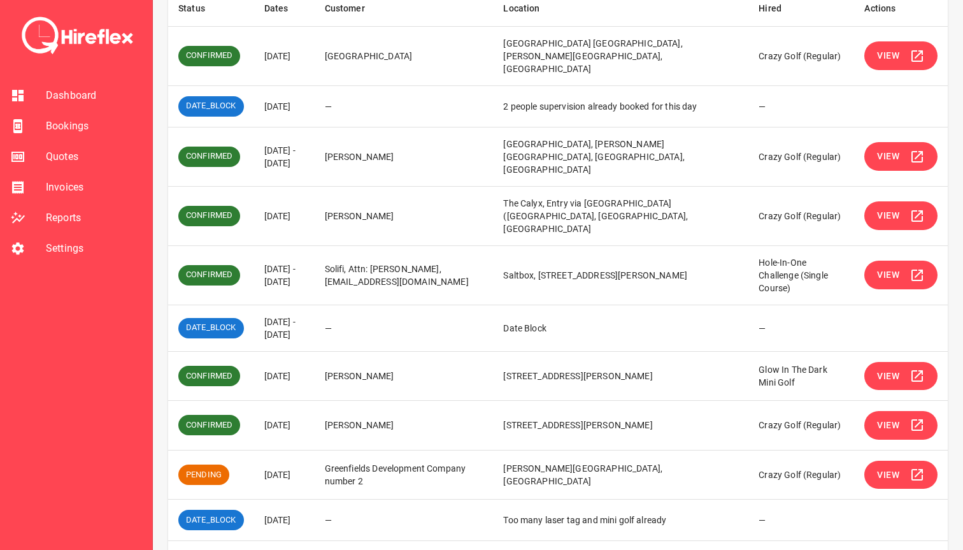
click at [885, 467] on span "View" at bounding box center [888, 475] width 22 height 16
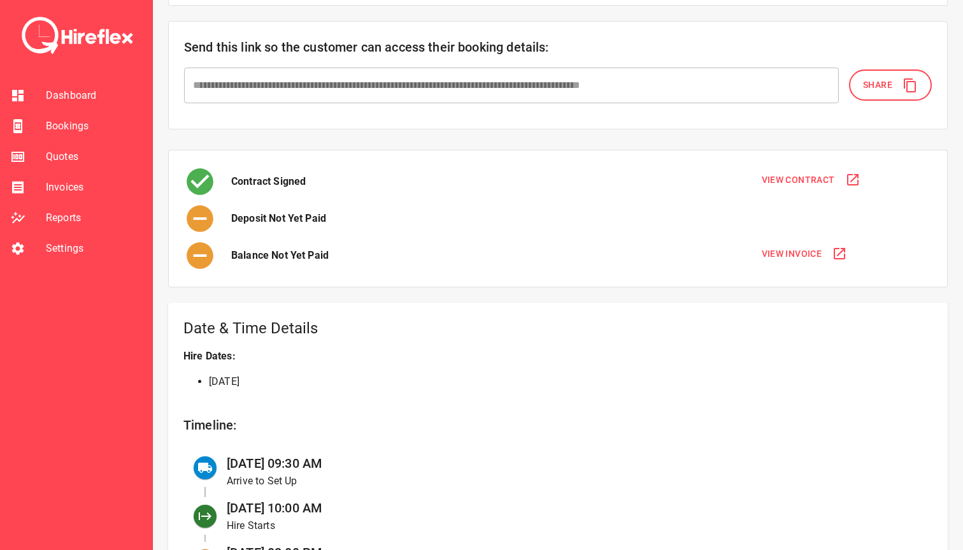
scroll to position [151, 0]
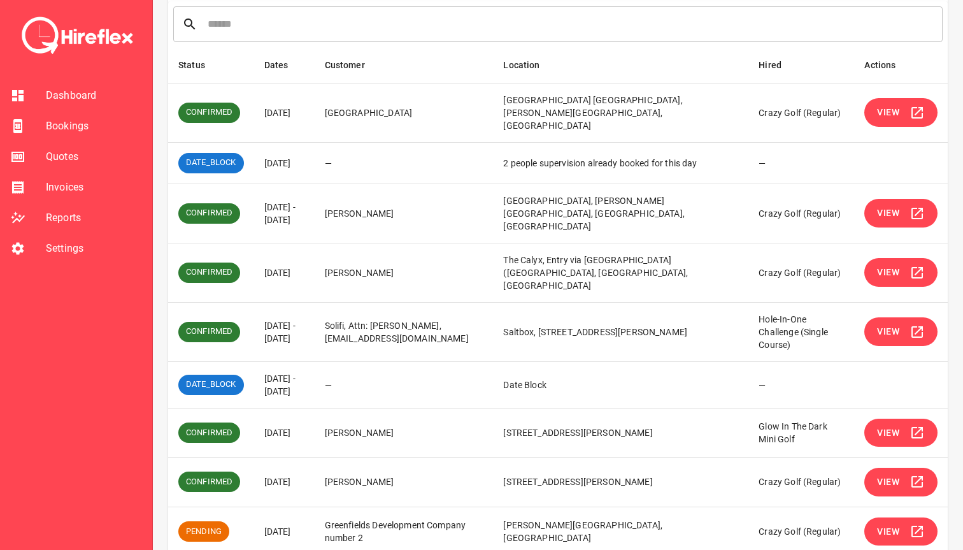
scroll to position [233, 0]
